Goal: Task Accomplishment & Management: Complete application form

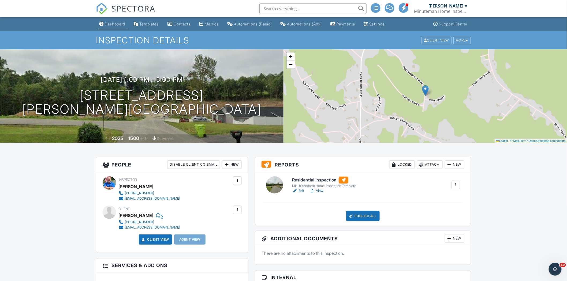
click at [120, 23] on div "Dashboard" at bounding box center [115, 24] width 20 height 5
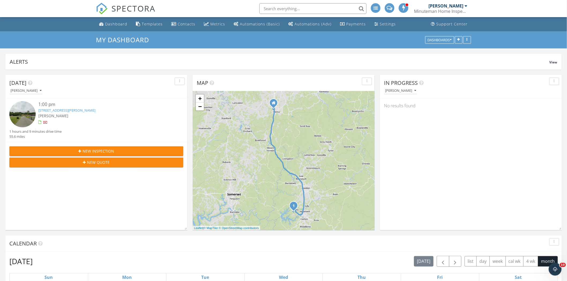
click at [449, 4] on div "[PERSON_NAME]" at bounding box center [446, 5] width 35 height 5
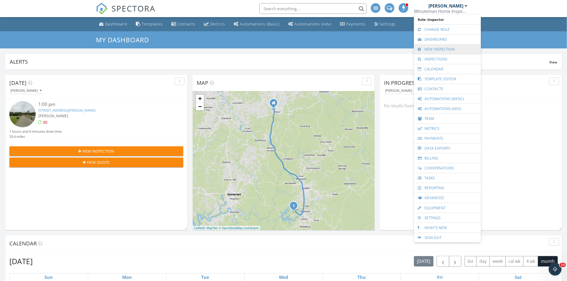
click at [444, 49] on link "New Inspection" at bounding box center [448, 49] width 62 height 10
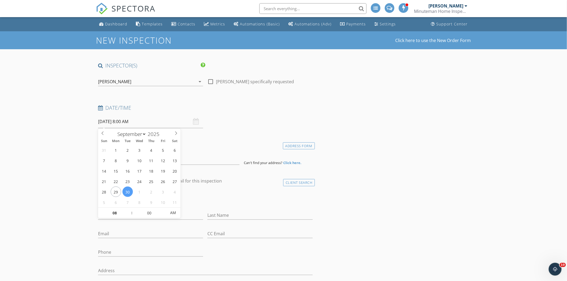
click at [129, 120] on input "09/30/2025 8:00 AM" at bounding box center [150, 121] width 105 height 13
select select "9"
type input "10/03/2025 8:00 AM"
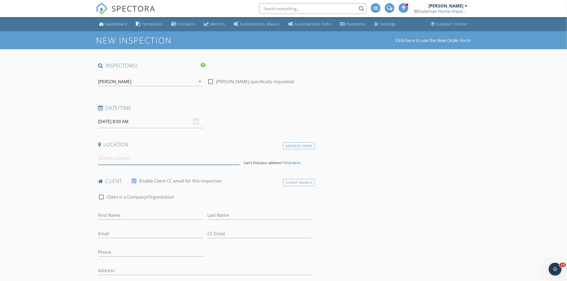
click at [174, 157] on input at bounding box center [168, 158] width 141 height 13
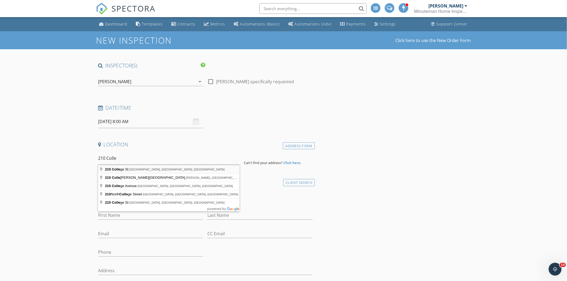
type input "210 College St, Winchester, KY, USA"
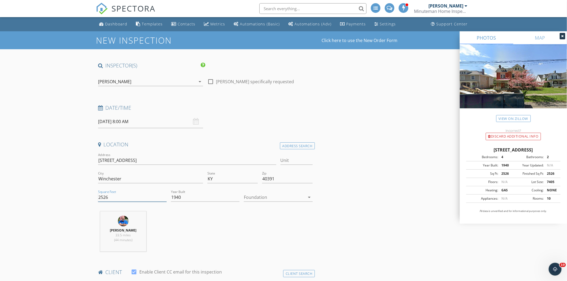
drag, startPoint x: 114, startPoint y: 198, endPoint x: 101, endPoint y: 200, distance: 13.3
click at [101, 200] on input "2526" at bounding box center [132, 197] width 69 height 9
type input "2700"
type input "1895"
click at [307, 196] on icon "arrow_drop_down" at bounding box center [309, 197] width 6 height 6
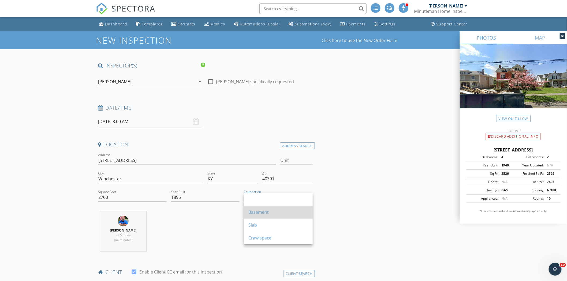
click at [270, 214] on div "Basement" at bounding box center [278, 212] width 60 height 6
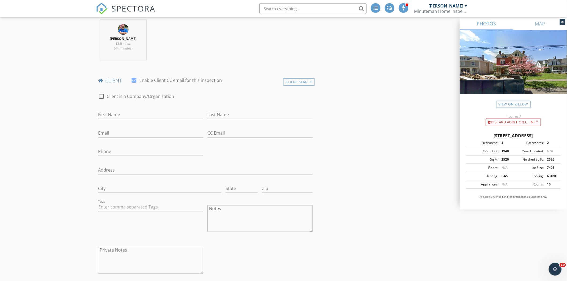
scroll to position [171, 0]
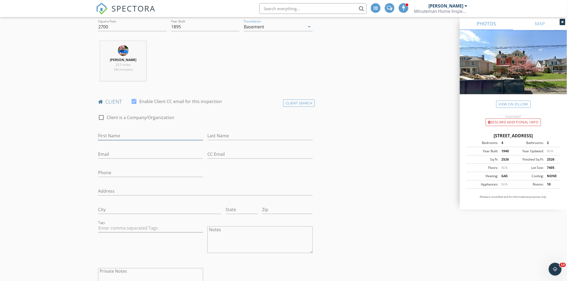
click at [133, 138] on input "First Name" at bounding box center [150, 136] width 105 height 9
type input "Charles"
type input "m"
type input "Mottram"
type input "seemottramthree@gmail.com"
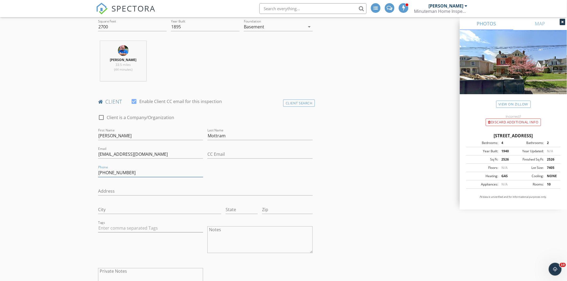
type input "704-267-8605"
type input "1217 Rosa Drive"
type input "Monroe"
type input "NC"
type input "28112"
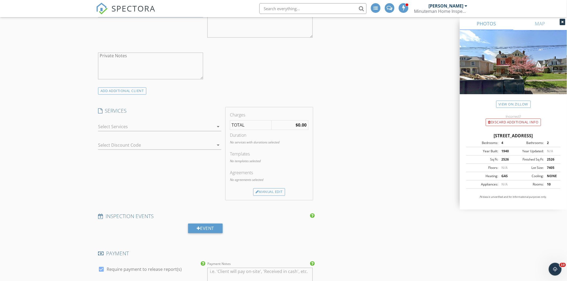
scroll to position [395, 0]
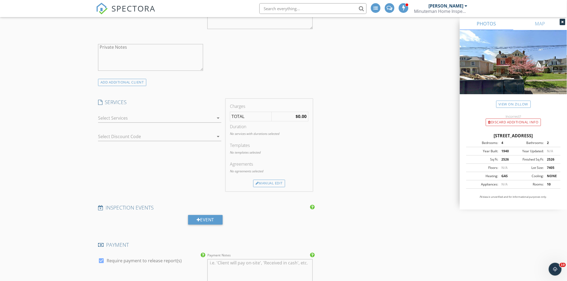
click at [218, 119] on icon "arrow_drop_down" at bounding box center [218, 118] width 6 height 6
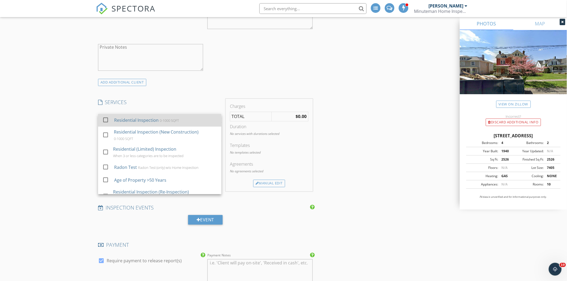
click at [162, 122] on div "0-1000 SQFT" at bounding box center [169, 121] width 19 height 4
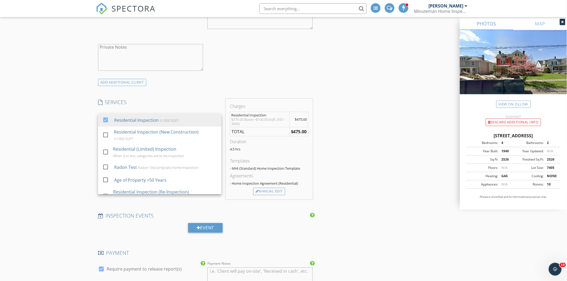
click at [349, 91] on div "INSPECTOR(S) check_box Terry Roark PRIMARY Terry Roark arrow_drop_down check_bo…" at bounding box center [283, 196] width 375 height 1059
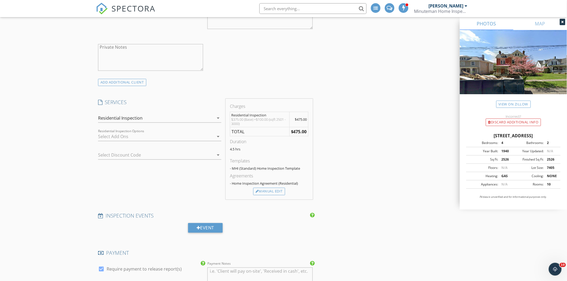
click at [218, 137] on icon "arrow_drop_down" at bounding box center [218, 137] width 6 height 6
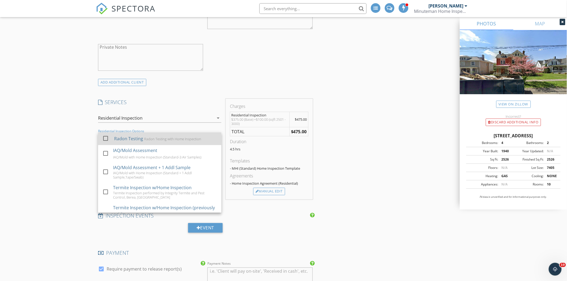
click at [138, 139] on div "Radon Testing" at bounding box center [128, 139] width 29 height 6
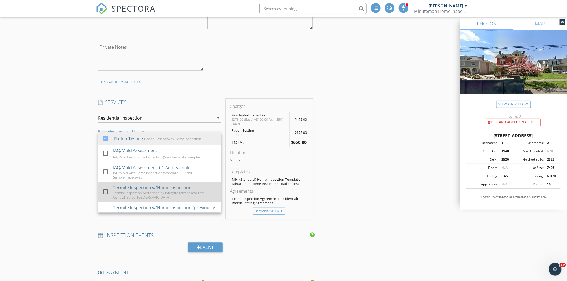
click at [106, 191] on div at bounding box center [105, 192] width 9 height 9
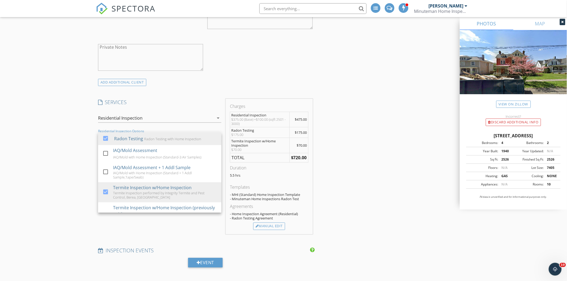
click at [342, 146] on div "INSPECTOR(S) check_box Terry Roark PRIMARY Terry Roark arrow_drop_down check_bo…" at bounding box center [283, 214] width 375 height 1094
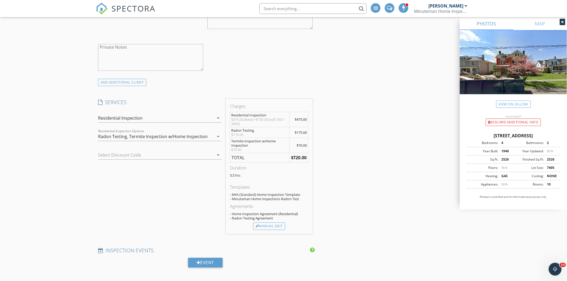
click at [220, 154] on icon "arrow_drop_down" at bounding box center [218, 155] width 6 height 6
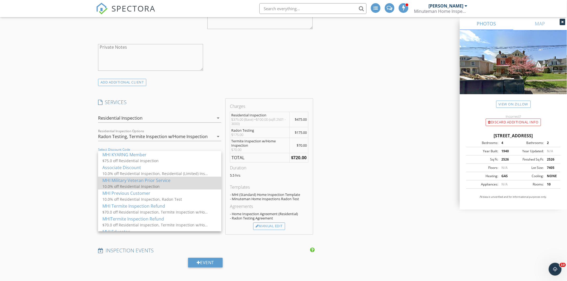
click at [160, 182] on div "MHI Military Veteran Prior Service" at bounding box center [159, 181] width 115 height 6
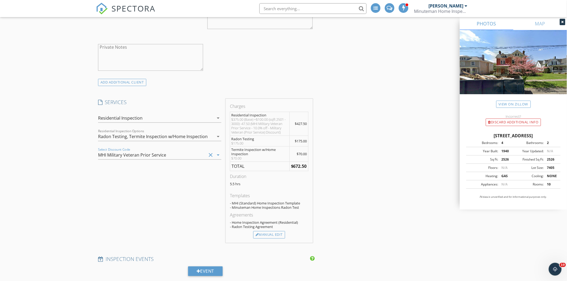
click at [390, 168] on div "INSPECTOR(S) check_box Terry Roark PRIMARY Terry Roark arrow_drop_down check_bo…" at bounding box center [283, 218] width 375 height 1102
click at [278, 237] on div "Manual Edit" at bounding box center [269, 236] width 32 height 8
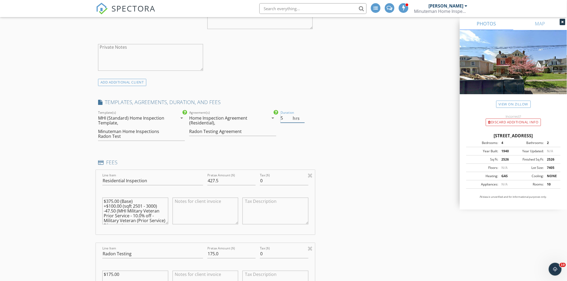
click at [302, 120] on input "5" at bounding box center [293, 118] width 24 height 9
click at [302, 120] on input "4.5" at bounding box center [293, 118] width 24 height 9
type input "4"
click at [302, 120] on input "4" at bounding box center [293, 118] width 24 height 9
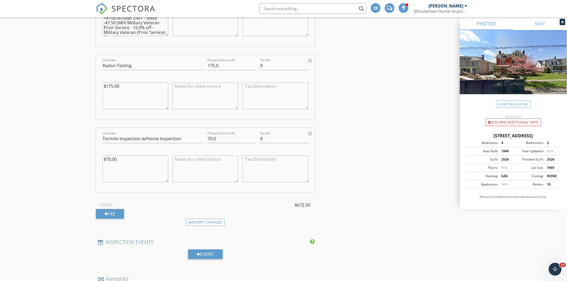
scroll to position [591, 0]
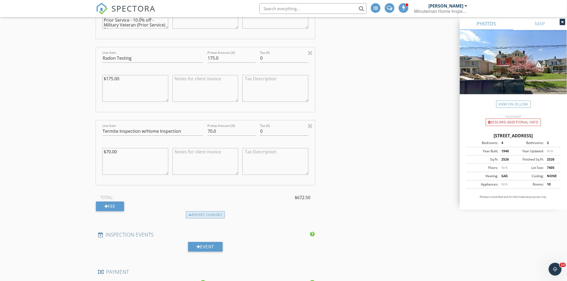
click at [212, 215] on div "Revert changes" at bounding box center [205, 215] width 39 height 8
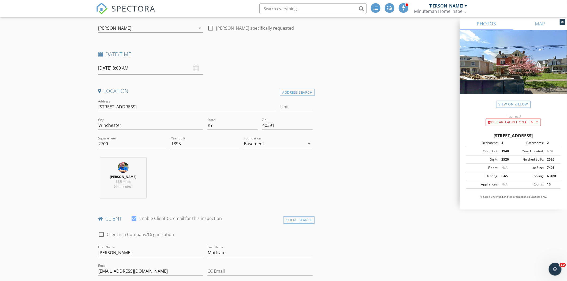
scroll to position [42, 0]
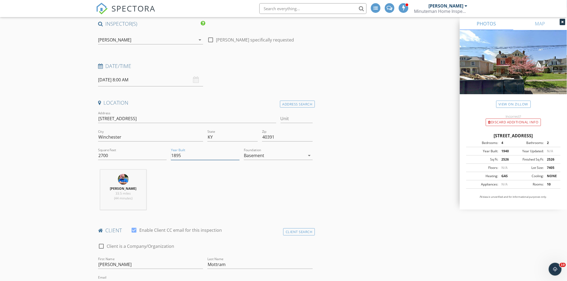
drag, startPoint x: 186, startPoint y: 154, endPoint x: 165, endPoint y: 156, distance: 21.0
click at [165, 156] on div "Address 210 College St Unit City Winchester State KY Zip 40391 Square Feet 2700…" at bounding box center [205, 137] width 219 height 55
type input "1901"
click at [563, 19] on div at bounding box center [563, 22] width 6 height 6
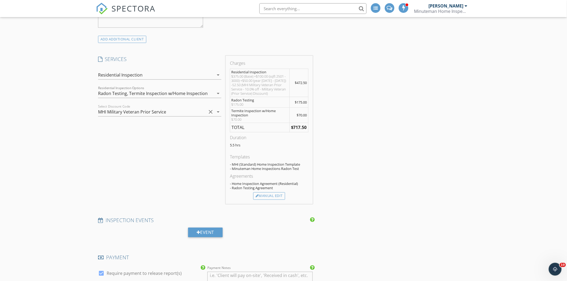
scroll to position [440, 0]
click at [270, 196] on div "Manual Edit" at bounding box center [269, 195] width 32 height 8
type input "472.5"
type textarea "$375.00 (Base) +$100.00 (sqft 2501 - 3000) +$50.00 (year 1900 - 1976) -52.50 (M…"
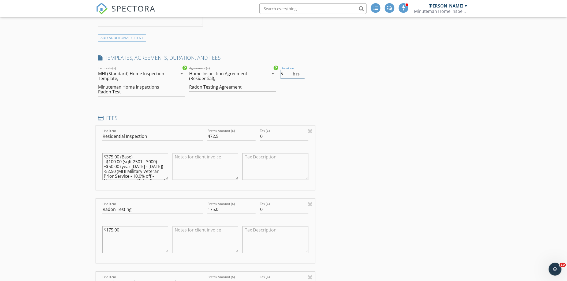
click at [302, 74] on input "5" at bounding box center [293, 73] width 24 height 9
click at [302, 74] on input "4.5" at bounding box center [293, 73] width 24 height 9
type input "4"
click at [302, 74] on input "4" at bounding box center [293, 73] width 24 height 9
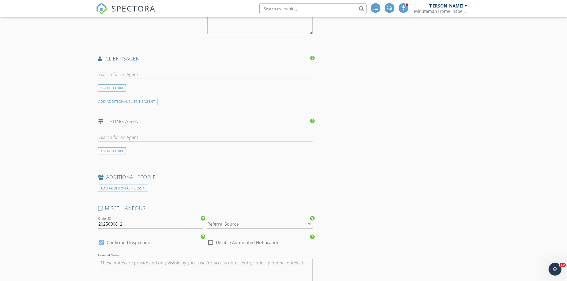
scroll to position [875, 0]
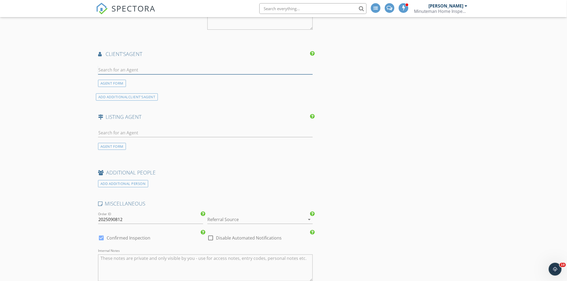
click at [118, 68] on input "text" at bounding box center [205, 70] width 215 height 9
type input "J"
click at [114, 84] on div "AGENT FORM" at bounding box center [112, 83] width 28 height 7
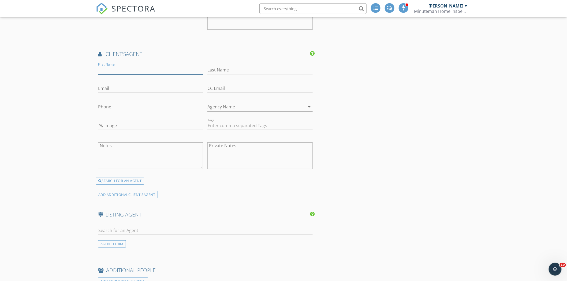
click at [111, 68] on input "First Name" at bounding box center [150, 70] width 105 height 9
type input "J"
type input "Jo Ann"
type input "Powell"
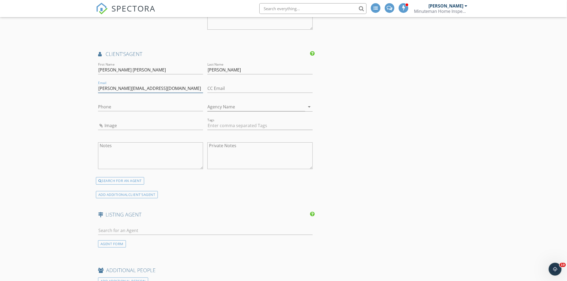
type input "[PERSON_NAME][EMAIL_ADDRESS][DOMAIN_NAME]"
type input "[PHONE_NUMBER]"
click at [222, 106] on input "Agency Name" at bounding box center [256, 107] width 98 height 9
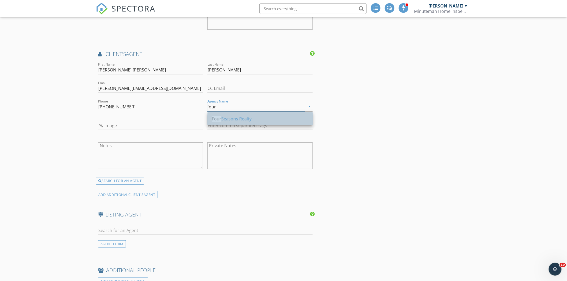
click at [236, 119] on div "Four Seasons Realty" at bounding box center [260, 119] width 96 height 6
type input "Four Seasons Realty"
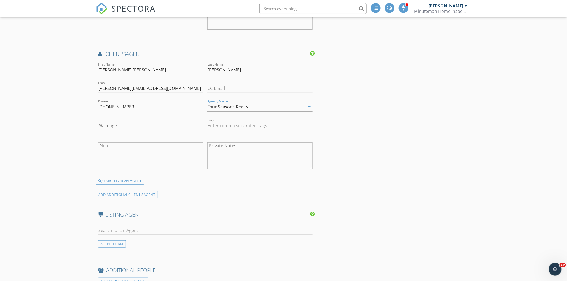
click at [107, 126] on input "Image" at bounding box center [150, 125] width 105 height 9
type input "Jo Ann Powell.jpg"
click at [115, 245] on div "AGENT FORM" at bounding box center [112, 244] width 28 height 7
click at [103, 232] on input "First Name" at bounding box center [150, 230] width 105 height 9
type input "Erin"
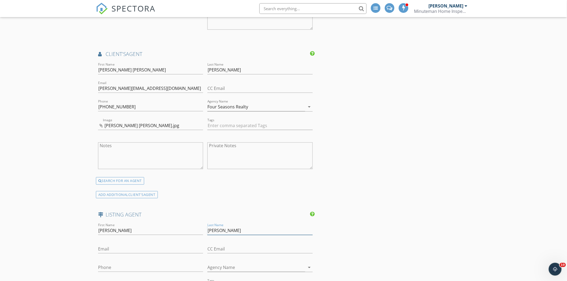
type input "Lewis"
type input "[EMAIL_ADDRESS][DOMAIN_NAME]"
type input "[PHONE_NUMBER]"
click at [222, 266] on input "Agency Name" at bounding box center [256, 267] width 98 height 9
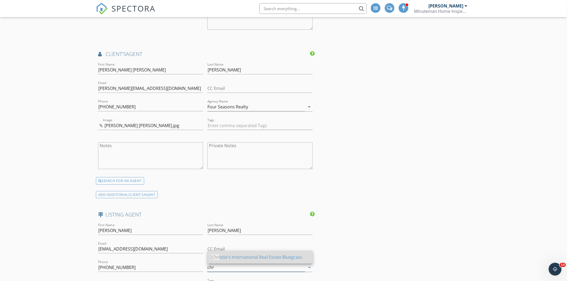
click at [242, 257] on div "Chr istie's International Real Estate Bluegrass" at bounding box center [260, 257] width 96 height 6
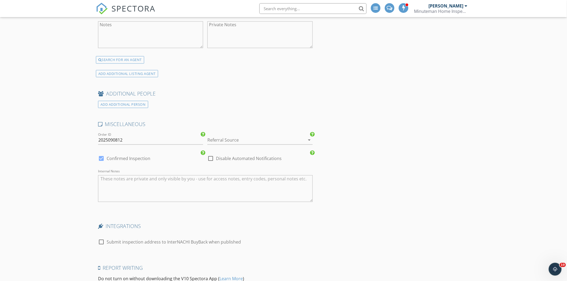
scroll to position [1162, 0]
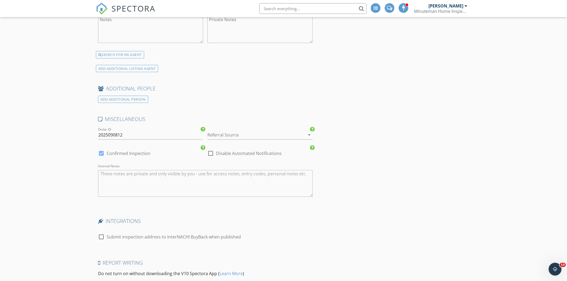
type input "Christie's International Real Estate Bluegrass"
click at [311, 136] on icon "arrow_drop_down" at bounding box center [309, 135] width 6 height 6
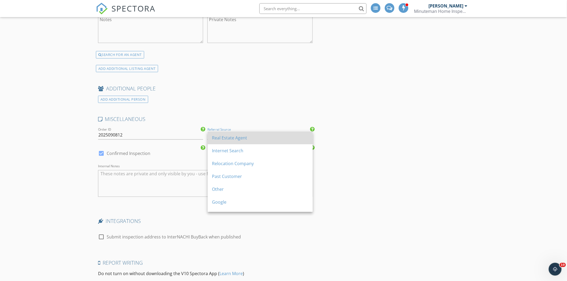
click at [252, 138] on div "Real Estate Agent" at bounding box center [260, 138] width 96 height 6
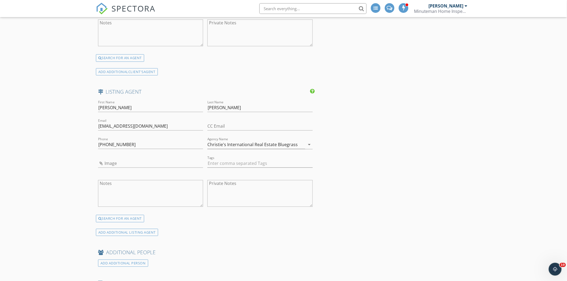
scroll to position [993, 0]
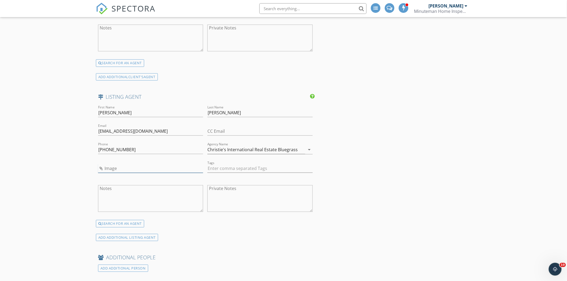
click at [110, 167] on input "Image" at bounding box center [150, 168] width 105 height 9
type input "Erin Lewis.jpg"
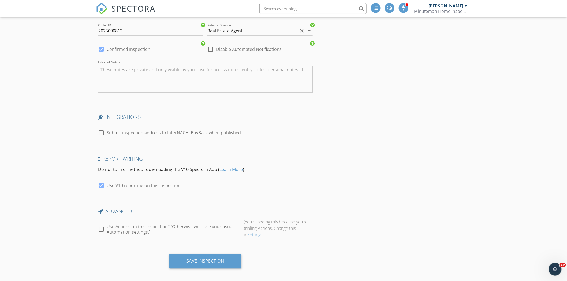
scroll to position [1271, 0]
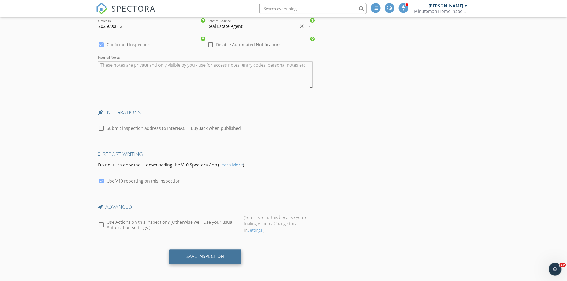
click at [205, 257] on div "Save Inspection" at bounding box center [206, 256] width 38 height 5
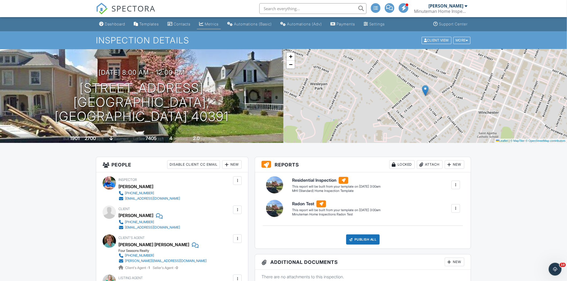
click at [212, 25] on div "Metrics" at bounding box center [212, 24] width 14 height 5
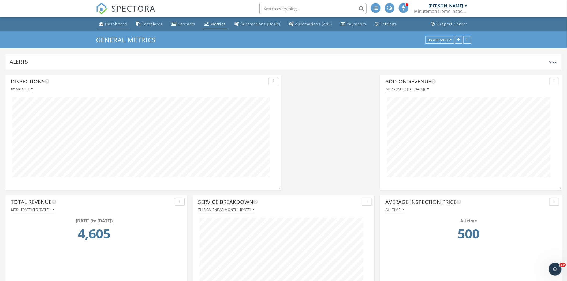
click at [116, 23] on div "Dashboard" at bounding box center [116, 23] width 22 height 5
